Goal: Check status: Check status

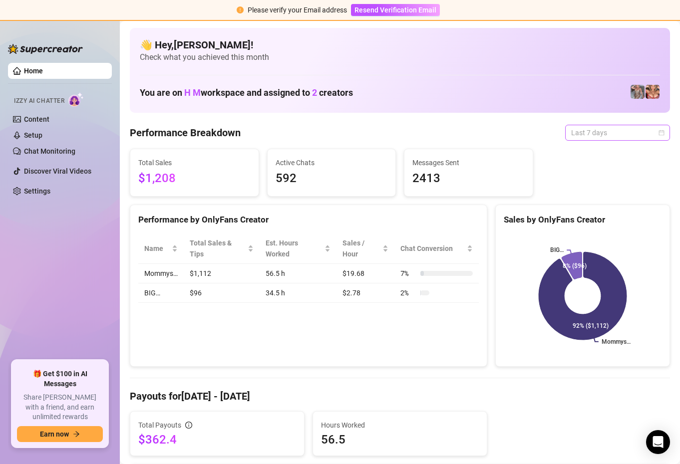
click at [656, 137] on span "Last 7 days" at bounding box center [617, 132] width 93 height 15
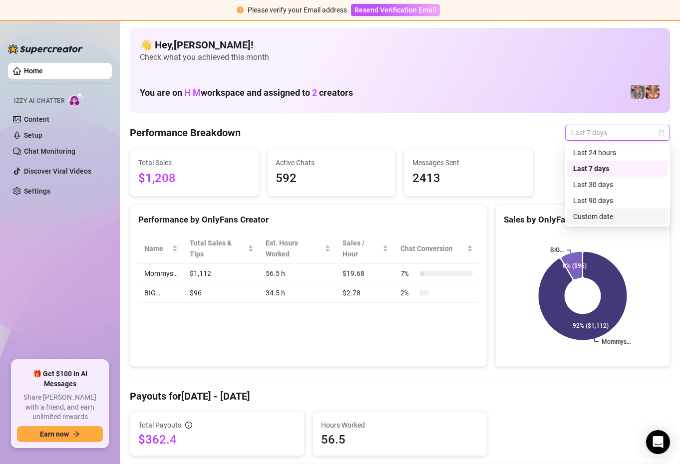
click at [615, 218] on div "Custom date" at bounding box center [617, 216] width 89 height 11
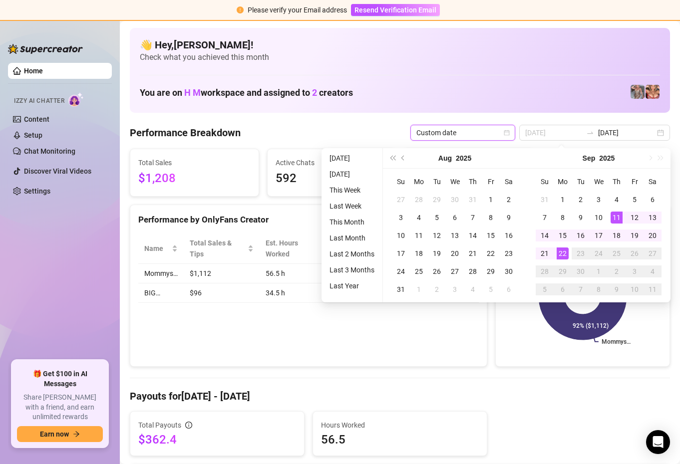
type input "[DATE]"
click at [564, 250] on div "22" at bounding box center [562, 253] width 12 height 12
type input "[DATE]"
